Goal: Find specific page/section: Find specific page/section

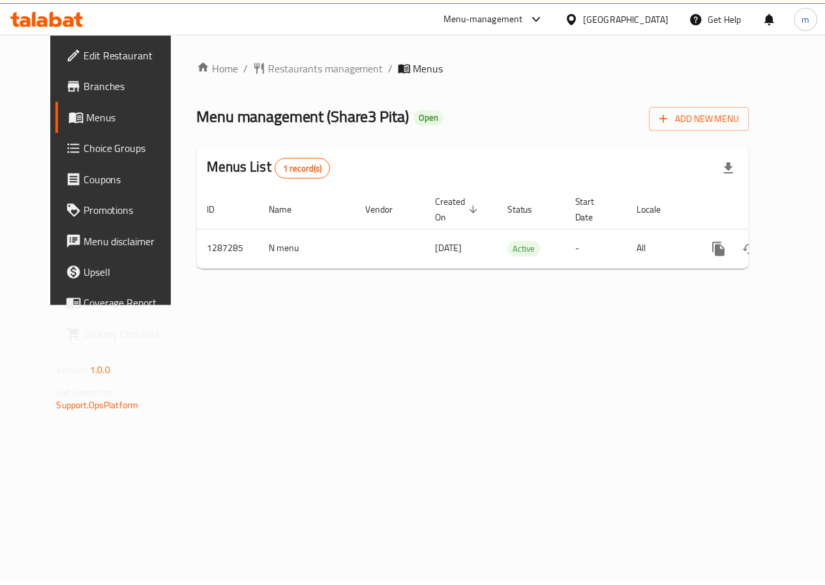
scroll to position [0, 5]
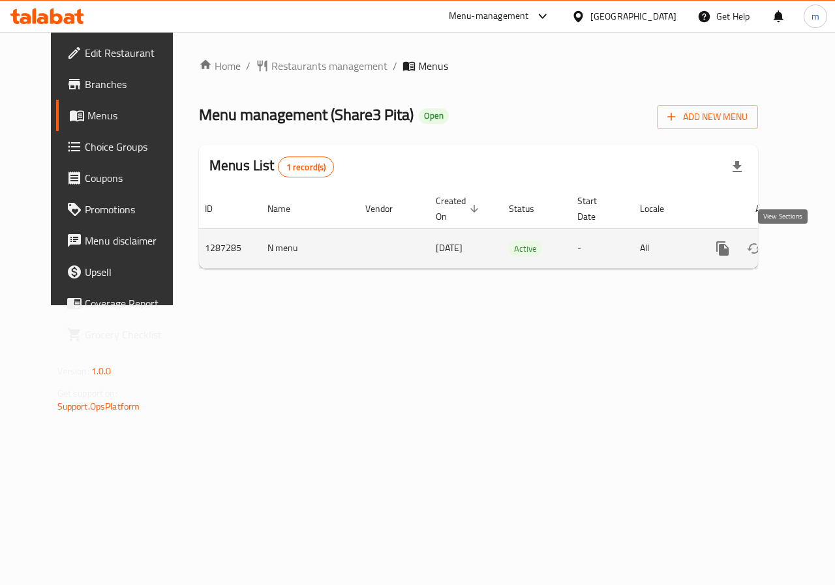
click at [801, 257] on link "enhanced table" at bounding box center [816, 248] width 31 height 31
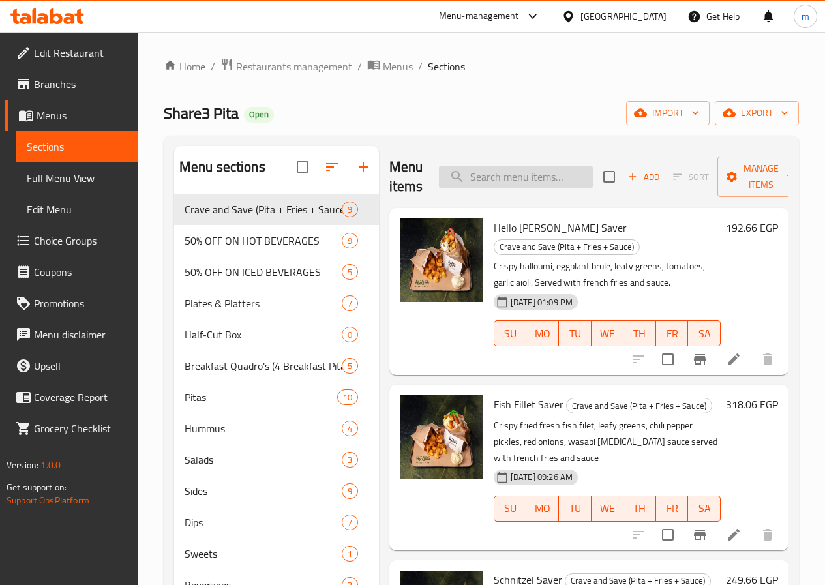
click at [498, 174] on input "search" at bounding box center [516, 177] width 154 height 23
type input "ر"
paste input "Half Pita Box"
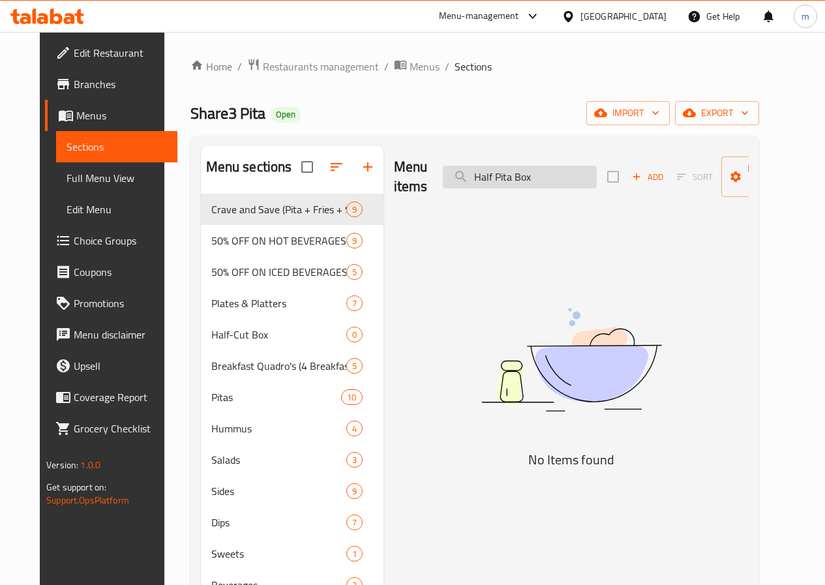
click at [498, 174] on input "Half Pita Box" at bounding box center [520, 177] width 154 height 23
click at [509, 172] on input "Half Pita Box" at bounding box center [520, 177] width 154 height 23
click at [509, 172] on input "Half Pita" at bounding box center [520, 177] width 154 height 23
type input "Half Pita"
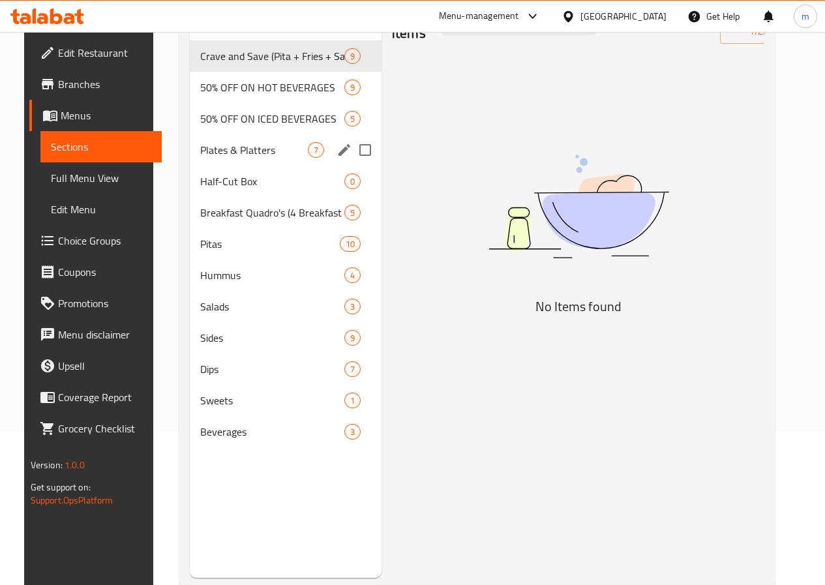
scroll to position [183, 0]
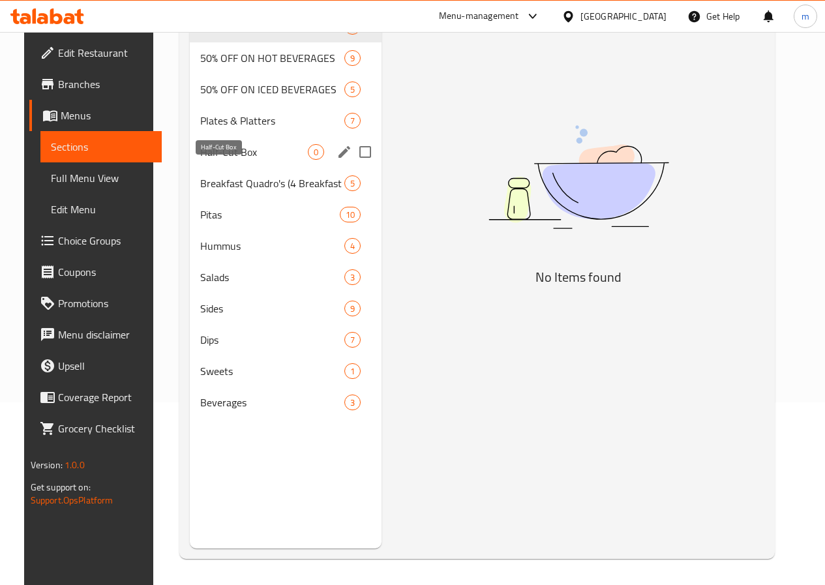
click at [223, 160] on span "Half-Cut Box" at bounding box center [254, 152] width 108 height 16
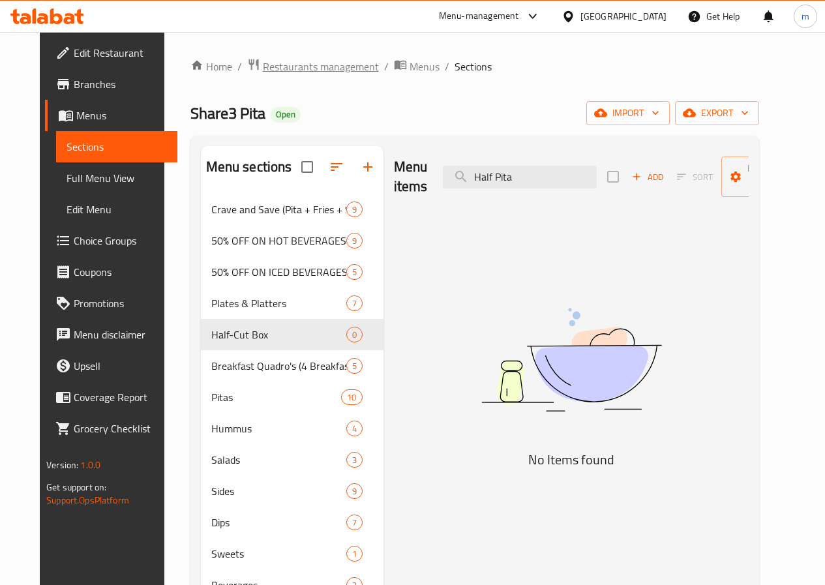
click at [263, 74] on span "Restaurants management" at bounding box center [321, 67] width 116 height 16
